Goal: Navigation & Orientation: Find specific page/section

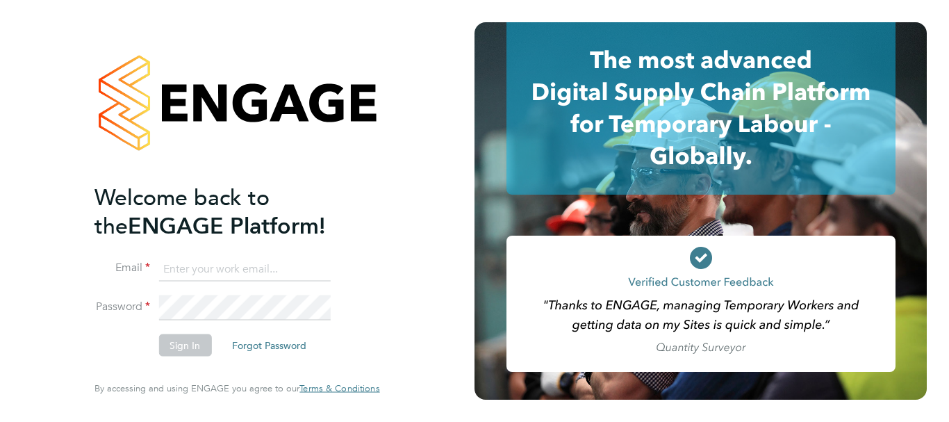
type input "[PERSON_NAME][EMAIL_ADDRESS][DOMAIN_NAME]"
click at [202, 293] on li "Email [PERSON_NAME][EMAIL_ADDRESS][DOMAIN_NAME]" at bounding box center [230, 275] width 271 height 39
click at [191, 344] on button "Sign In" at bounding box center [184, 345] width 53 height 22
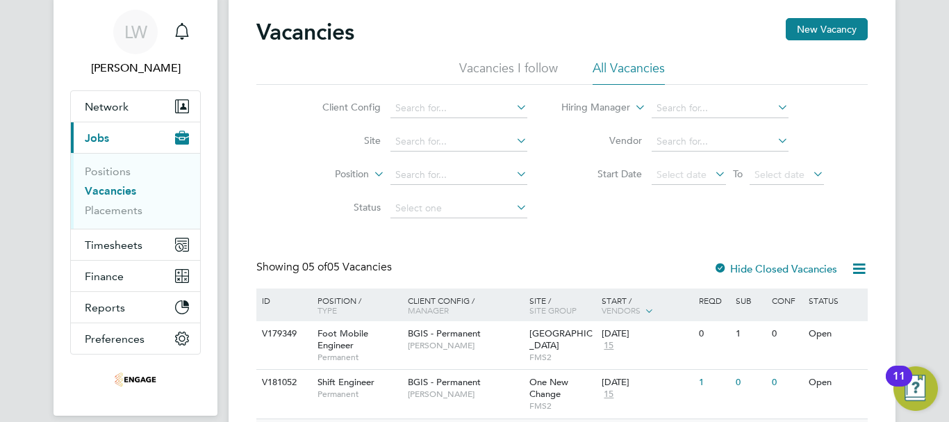
scroll to position [208, 0]
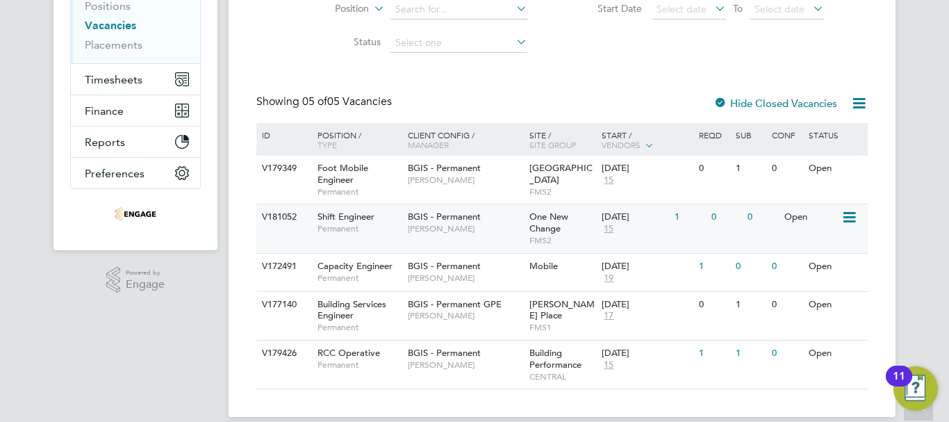
click at [461, 222] on span "BGIS - Permanent" at bounding box center [444, 217] width 73 height 12
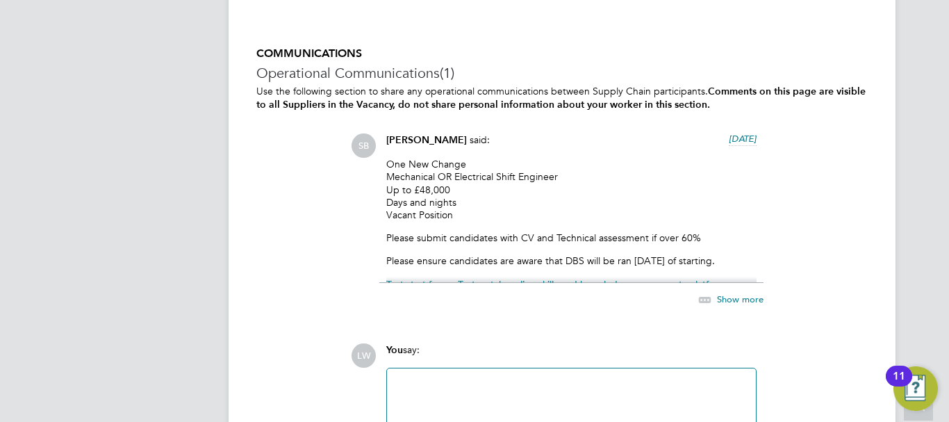
scroll to position [2293, 0]
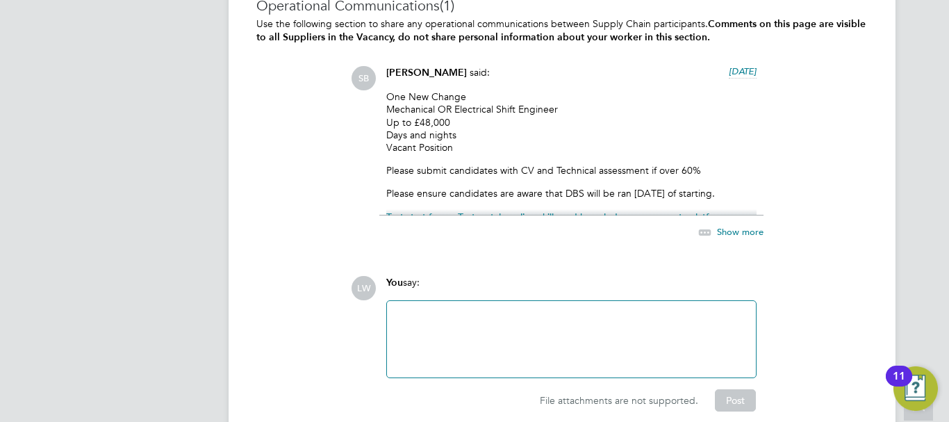
click at [729, 224] on div "Show more" at bounding box center [715, 232] width 95 height 17
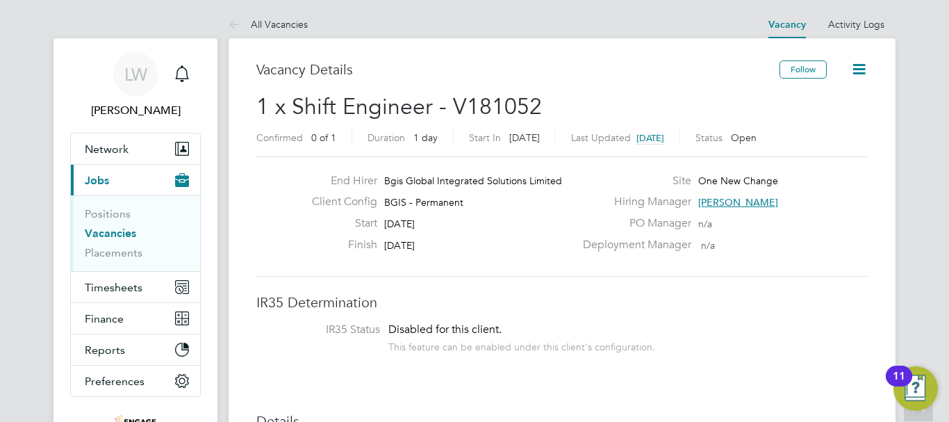
scroll to position [0, 0]
click at [106, 227] on li "Positions" at bounding box center [137, 217] width 104 height 19
click at [106, 233] on link "Vacancies" at bounding box center [110, 233] width 51 height 13
